Goal: Complete application form

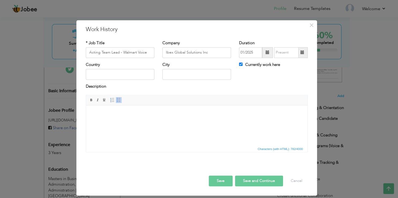
click at [245, 180] on button "Save and Continue" at bounding box center [259, 181] width 48 height 11
drag, startPoint x: 276, startPoint y: 44, endPoint x: 299, endPoint y: 52, distance: 24.6
click at [279, 46] on div "Duration" at bounding box center [273, 49] width 69 height 18
click at [323, 50] on div "× Work History * Job Title Company Duration Currently work here Country" at bounding box center [199, 99] width 398 height 198
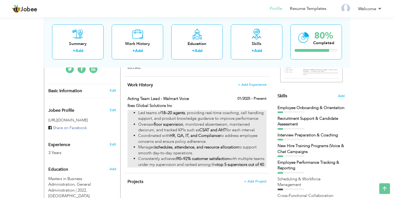
click at [170, 125] on strong "floor supervision" at bounding box center [168, 124] width 29 height 5
type input "Acting Team Lead - Walmart Voice"
type input "Ibex Global Solutions Inc"
type input "01/2025"
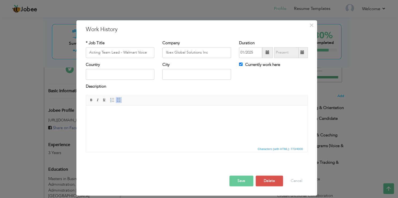
click at [241, 179] on button "Save" at bounding box center [242, 181] width 24 height 11
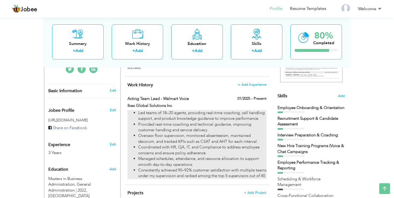
click at [158, 122] on li "Provided real-time coaching and technical guidance, improving customer handling…" at bounding box center [202, 128] width 128 height 12
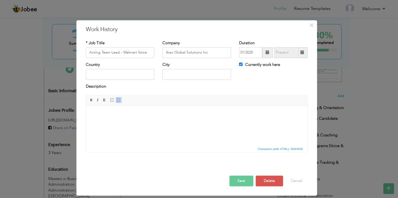
click at [244, 180] on button "Save" at bounding box center [242, 181] width 24 height 11
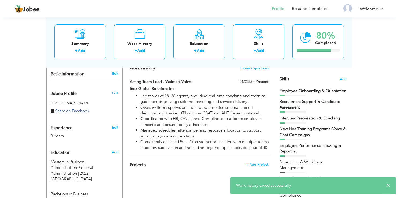
scroll to position [142, 0]
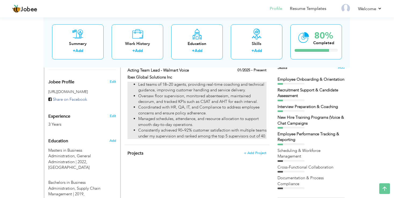
click at [156, 139] on li "Consistently achieved 90–92% customer satisfaction with multiple teams under my…" at bounding box center [202, 134] width 128 height 12
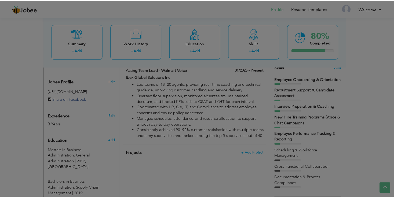
scroll to position [0, 0]
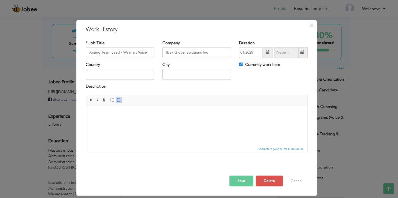
click at [242, 181] on button "Save" at bounding box center [242, 181] width 24 height 11
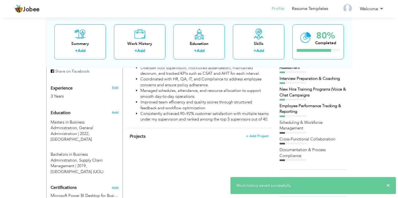
scroll to position [113, 0]
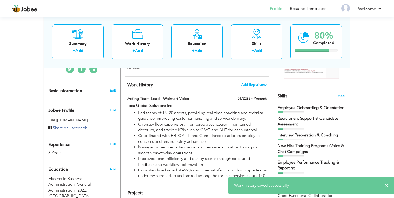
click at [253, 87] on h4 "Work History + Add Experience" at bounding box center [196, 84] width 139 height 5
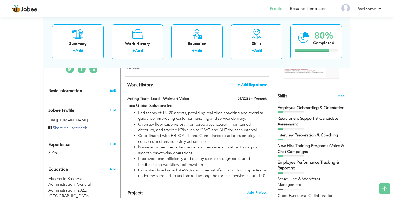
click at [255, 85] on span "+ Add Experience" at bounding box center [251, 85] width 29 height 4
checkbox input "false"
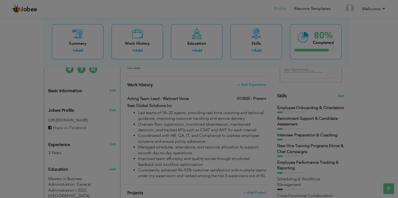
scroll to position [0, 0]
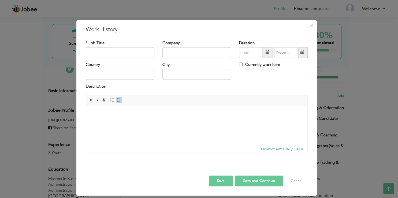
drag, startPoint x: 117, startPoint y: 47, endPoint x: 108, endPoint y: 63, distance: 18.0
click at [116, 49] on div "* Job Title" at bounding box center [120, 49] width 69 height 18
click at [111, 55] on input "text" at bounding box center [120, 52] width 69 height 11
paste input "Trainer / Onboarding Facilitator – Walmart Voice & Chat"
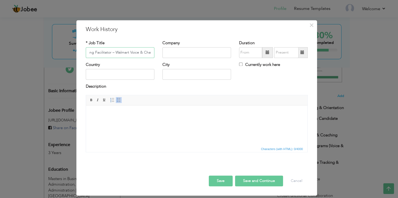
type input "Trainer / Onboarding Facilitator – Walmart Voice & Chat"
type input "Ibex Global Solutions Inc"
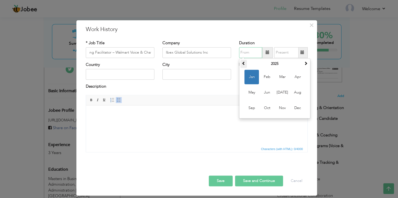
click at [244, 65] on span at bounding box center [244, 63] width 4 height 4
click at [283, 93] on span "[DATE]" at bounding box center [282, 92] width 14 height 14
type input "07/2024"
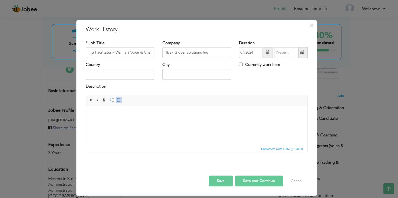
click at [302, 54] on span at bounding box center [303, 53] width 4 height 4
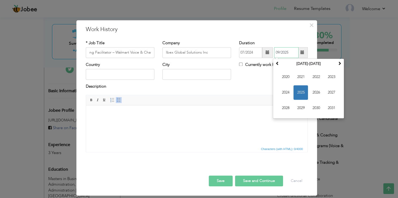
drag, startPoint x: 286, startPoint y: 89, endPoint x: 310, endPoint y: 97, distance: 25.5
click at [286, 89] on span "2024" at bounding box center [286, 92] width 14 height 14
click at [330, 107] on span "Dec" at bounding box center [331, 108] width 14 height 14
type input "12/2024"
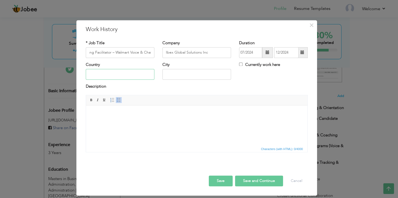
click at [102, 79] on input "text" at bounding box center [120, 74] width 69 height 11
click at [117, 100] on span at bounding box center [119, 100] width 4 height 4
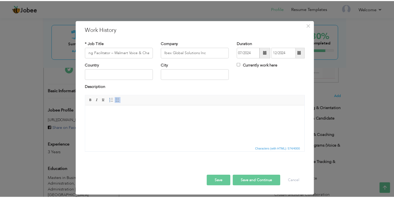
scroll to position [1, 0]
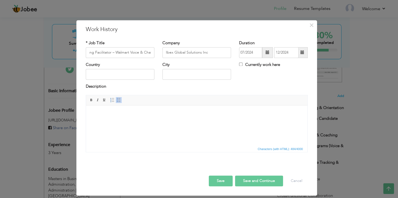
click at [113, 148] on span "Characters (with HTML): 484/4000" at bounding box center [197, 149] width 222 height 6
click at [219, 188] on div "Save Save and Continue Delete Cancel" at bounding box center [197, 175] width 230 height 30
click at [220, 184] on button "Save" at bounding box center [221, 181] width 24 height 11
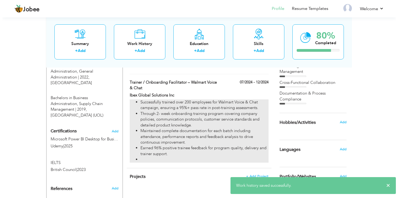
scroll to position [255, 0]
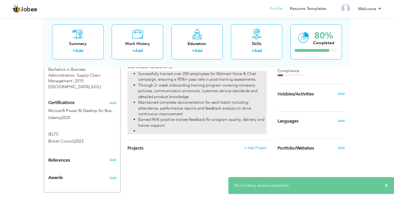
click at [169, 117] on li "Maintained complete documentation for each batch including attendance, performa…" at bounding box center [202, 108] width 128 height 17
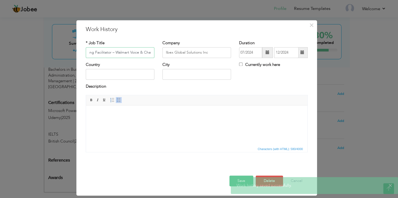
scroll to position [0, 31]
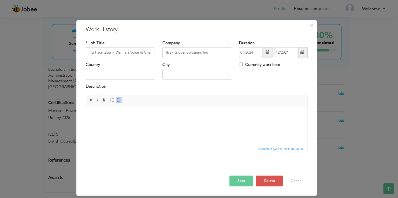
click at [241, 179] on button "Save" at bounding box center [242, 181] width 24 height 11
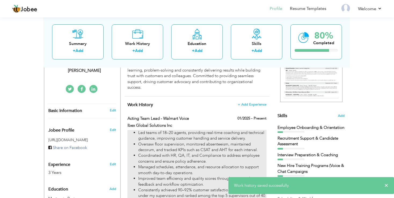
scroll to position [0, 0]
